Goal: Register for event/course

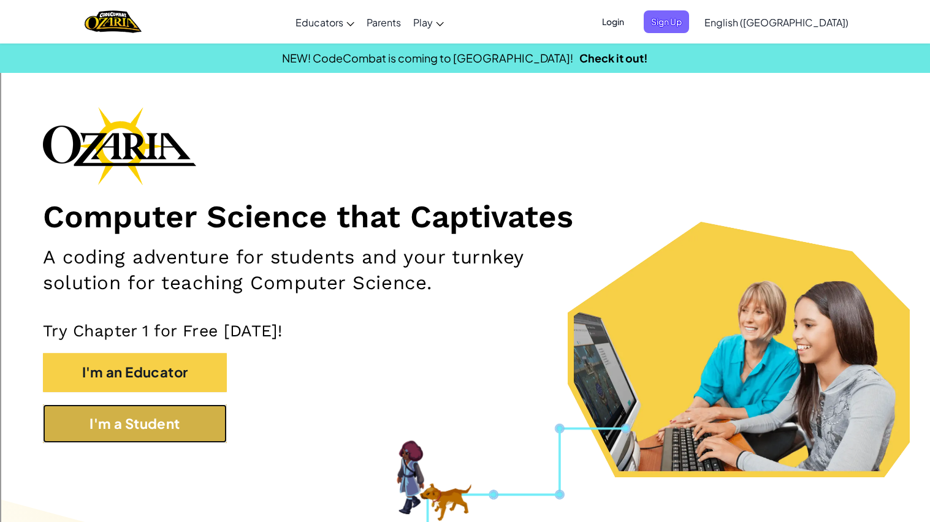
click at [151, 417] on button "I'm a Student" at bounding box center [135, 424] width 184 height 39
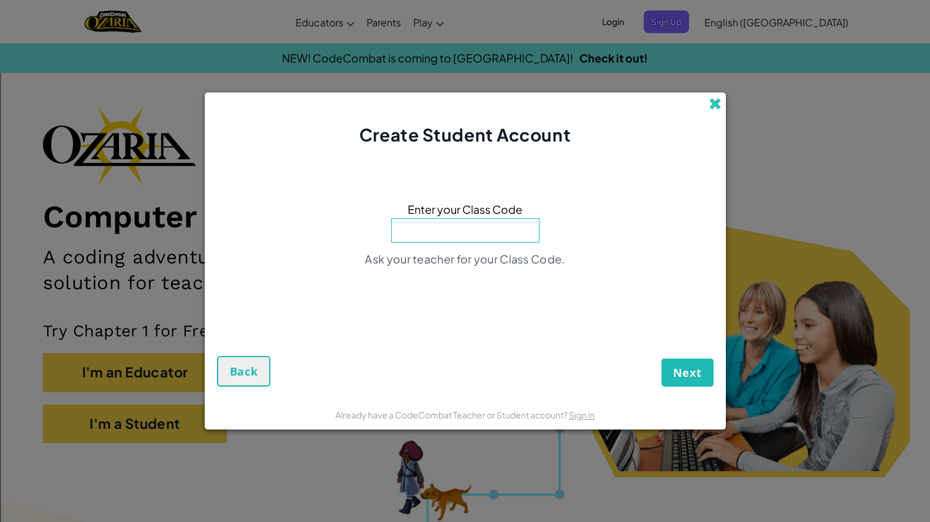
click at [720, 101] on span at bounding box center [715, 103] width 13 height 13
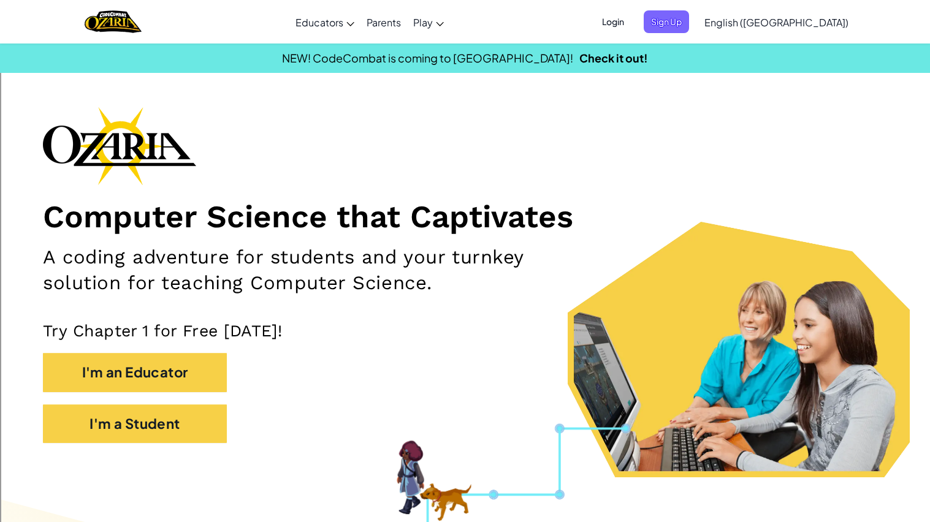
click at [631, 12] on span "Login" at bounding box center [613, 21] width 37 height 23
